Goal: Information Seeking & Learning: Learn about a topic

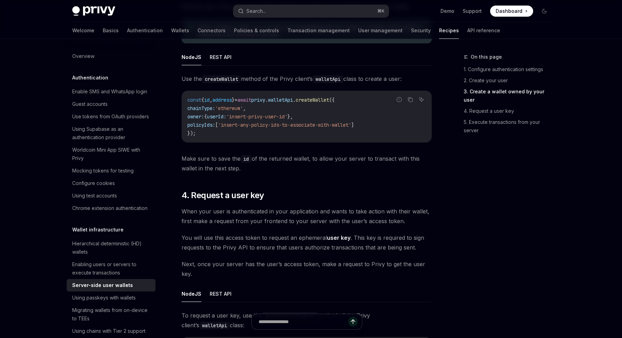
scroll to position [898, 0]
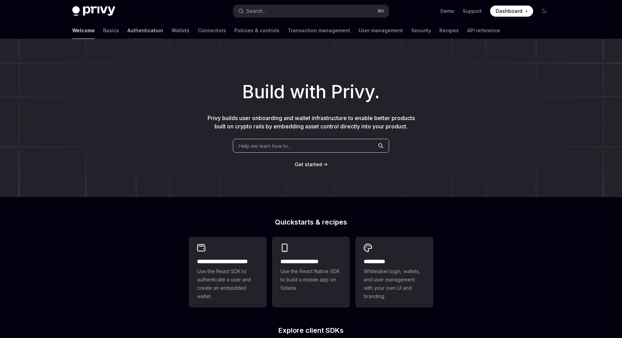
click at [127, 31] on link "Authentication" at bounding box center [145, 30] width 36 height 17
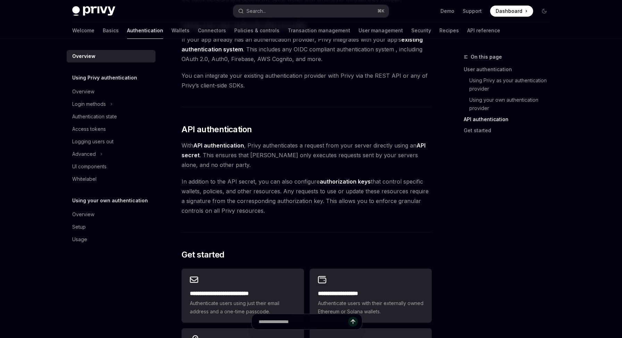
scroll to position [487, 0]
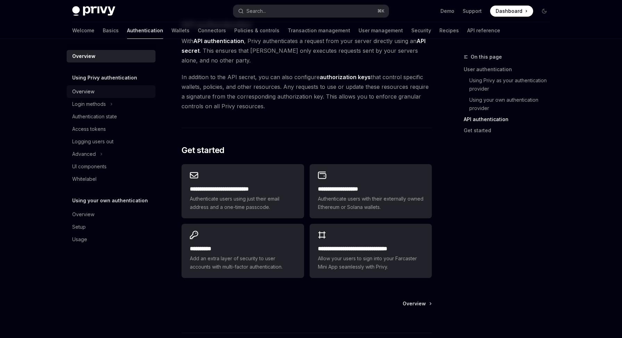
click at [89, 89] on div "Overview" at bounding box center [83, 91] width 22 height 8
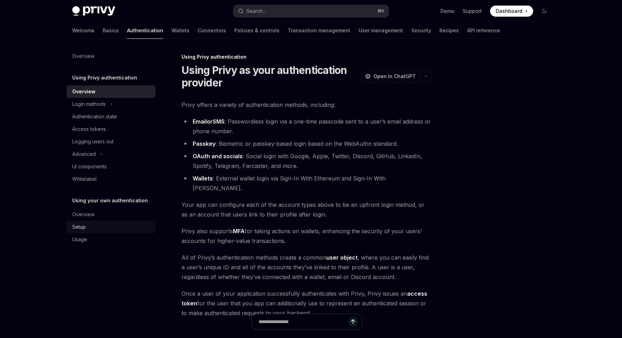
click at [83, 226] on div "Setup" at bounding box center [79, 227] width 14 height 8
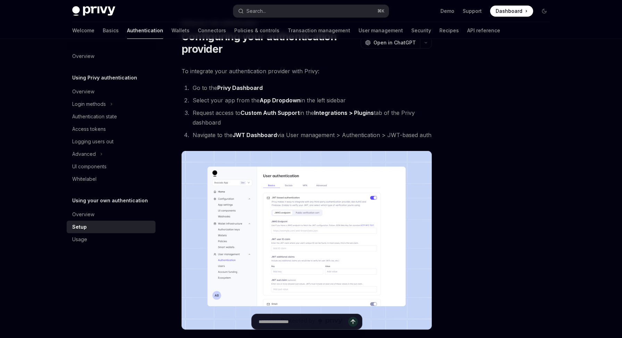
scroll to position [41, 0]
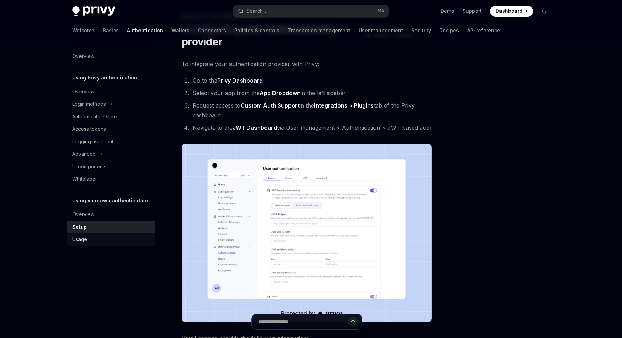
click at [83, 239] on div "Usage" at bounding box center [79, 239] width 15 height 8
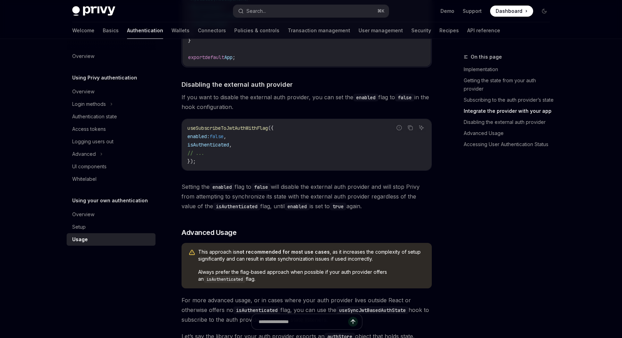
scroll to position [547, 0]
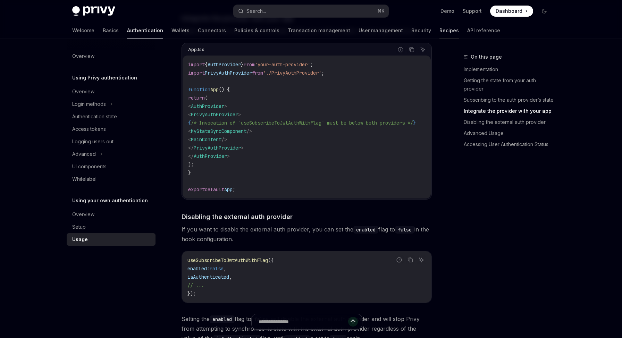
click at [439, 32] on link "Recipes" at bounding box center [448, 30] width 19 height 17
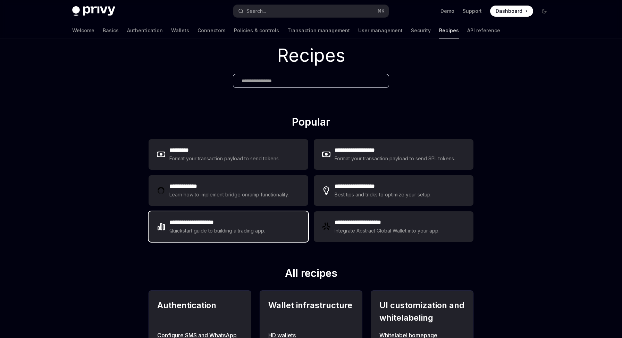
scroll to position [22, 0]
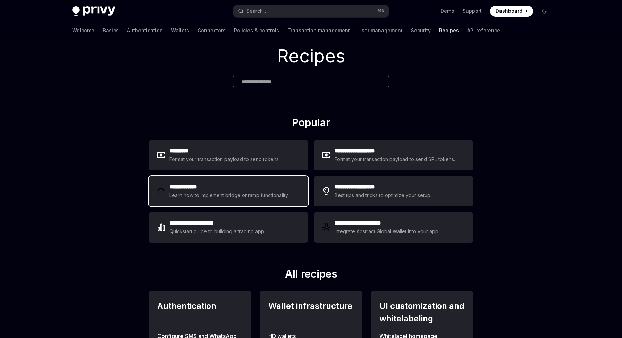
click at [236, 200] on div "**********" at bounding box center [229, 191] width 160 height 31
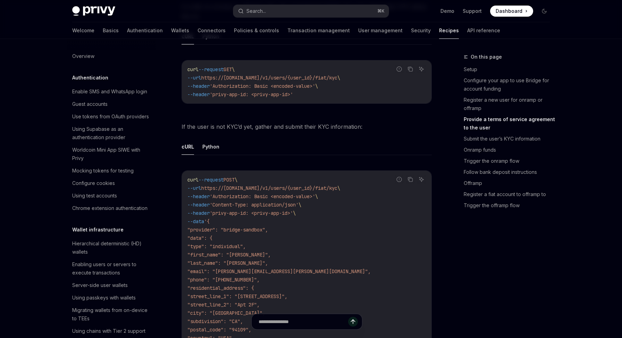
scroll to position [629, 0]
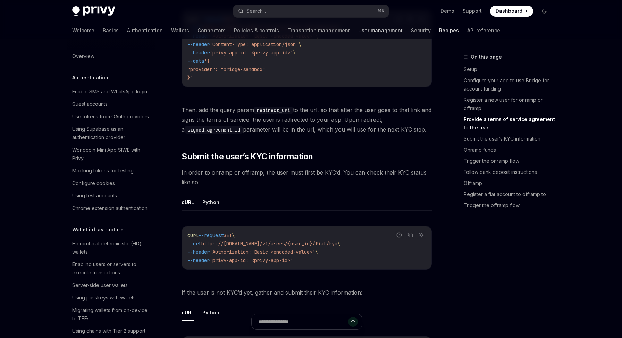
click at [358, 30] on link "User management" at bounding box center [380, 30] width 44 height 17
type textarea "*"
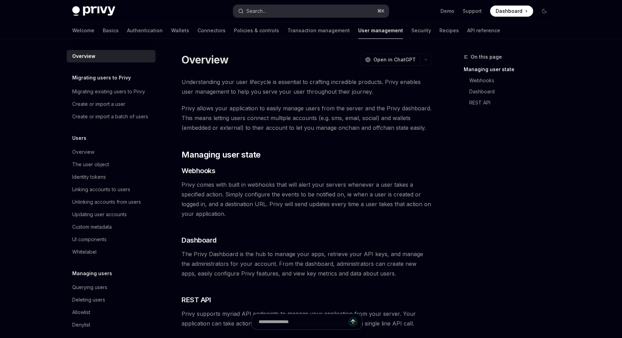
click at [285, 12] on button "Search... ⌘ K" at bounding box center [311, 11] width 156 height 12
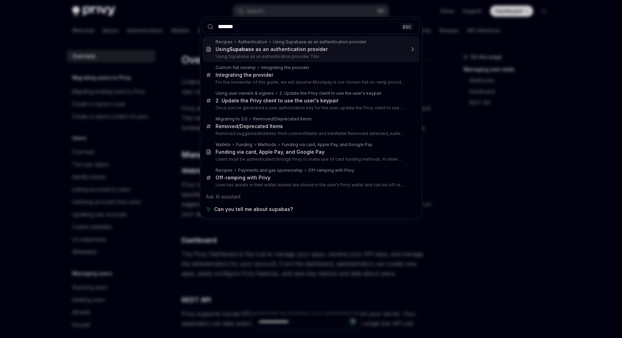
type input "********"
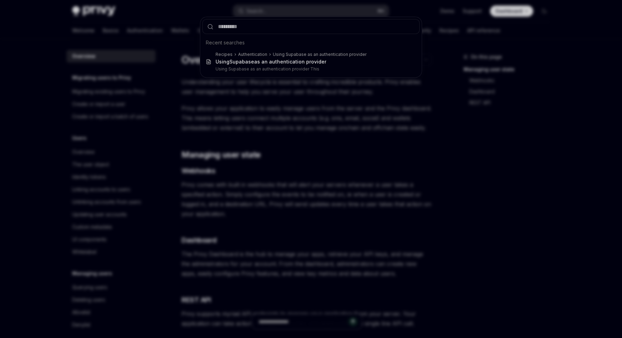
type textarea "*"
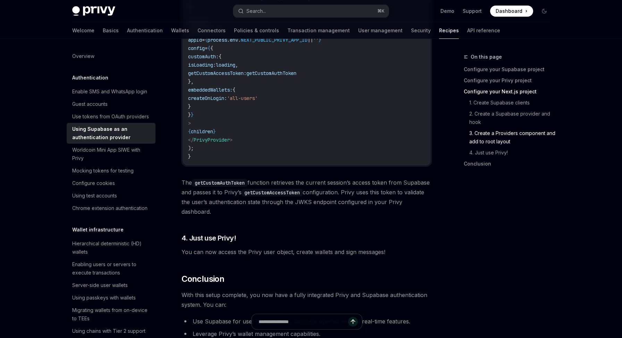
scroll to position [1702, 0]
